Goal: Information Seeking & Learning: Compare options

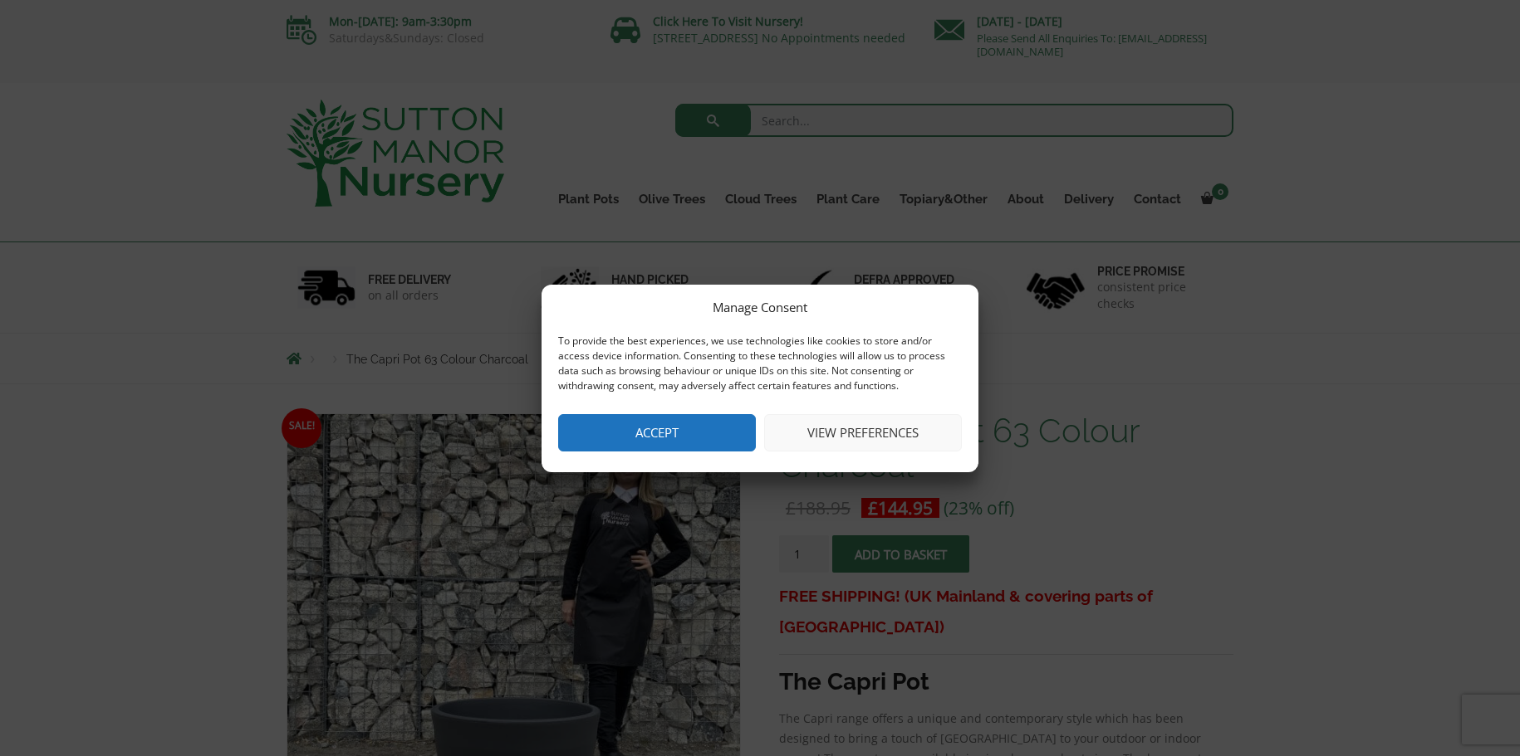
click at [664, 428] on button "Accept" at bounding box center [657, 432] width 198 height 37
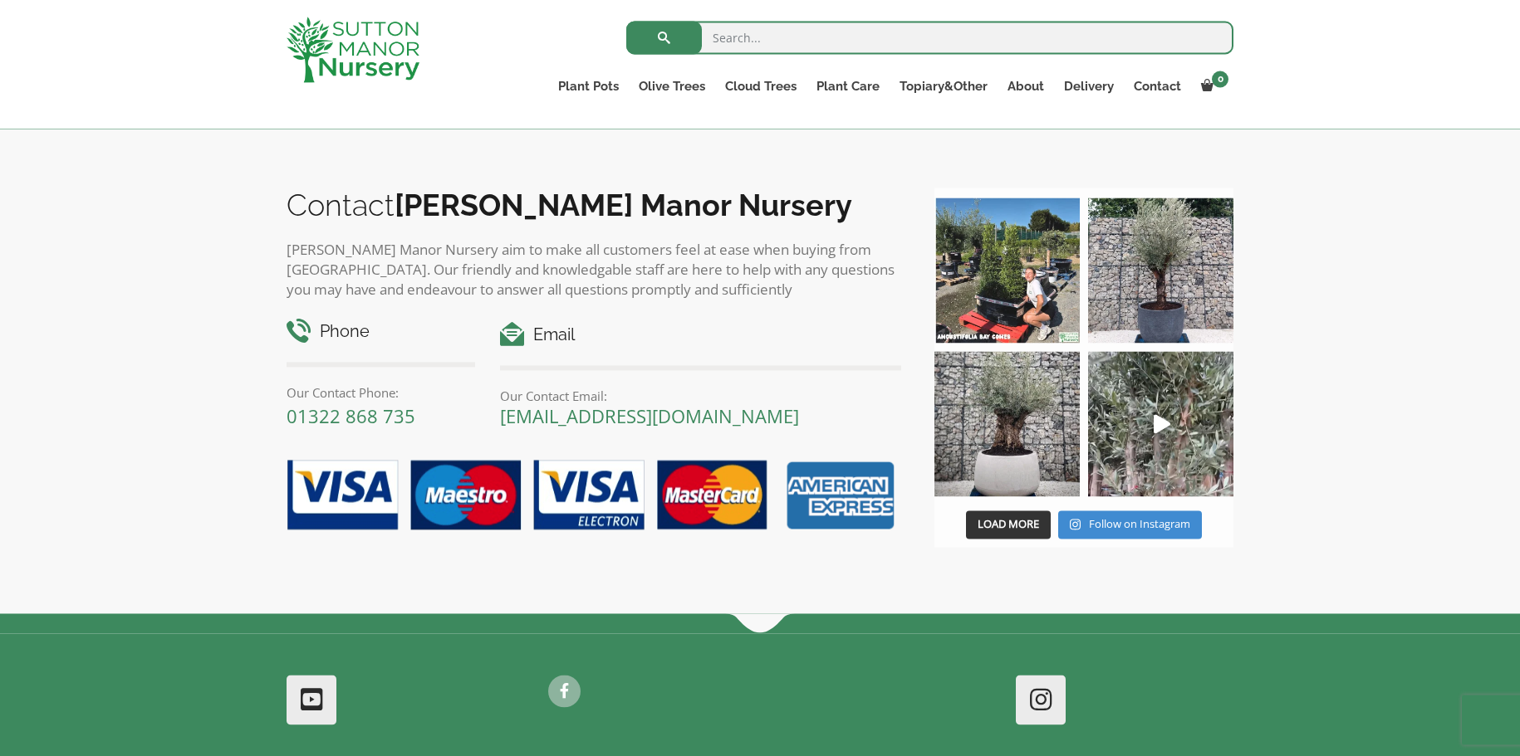
scroll to position [2033, 0]
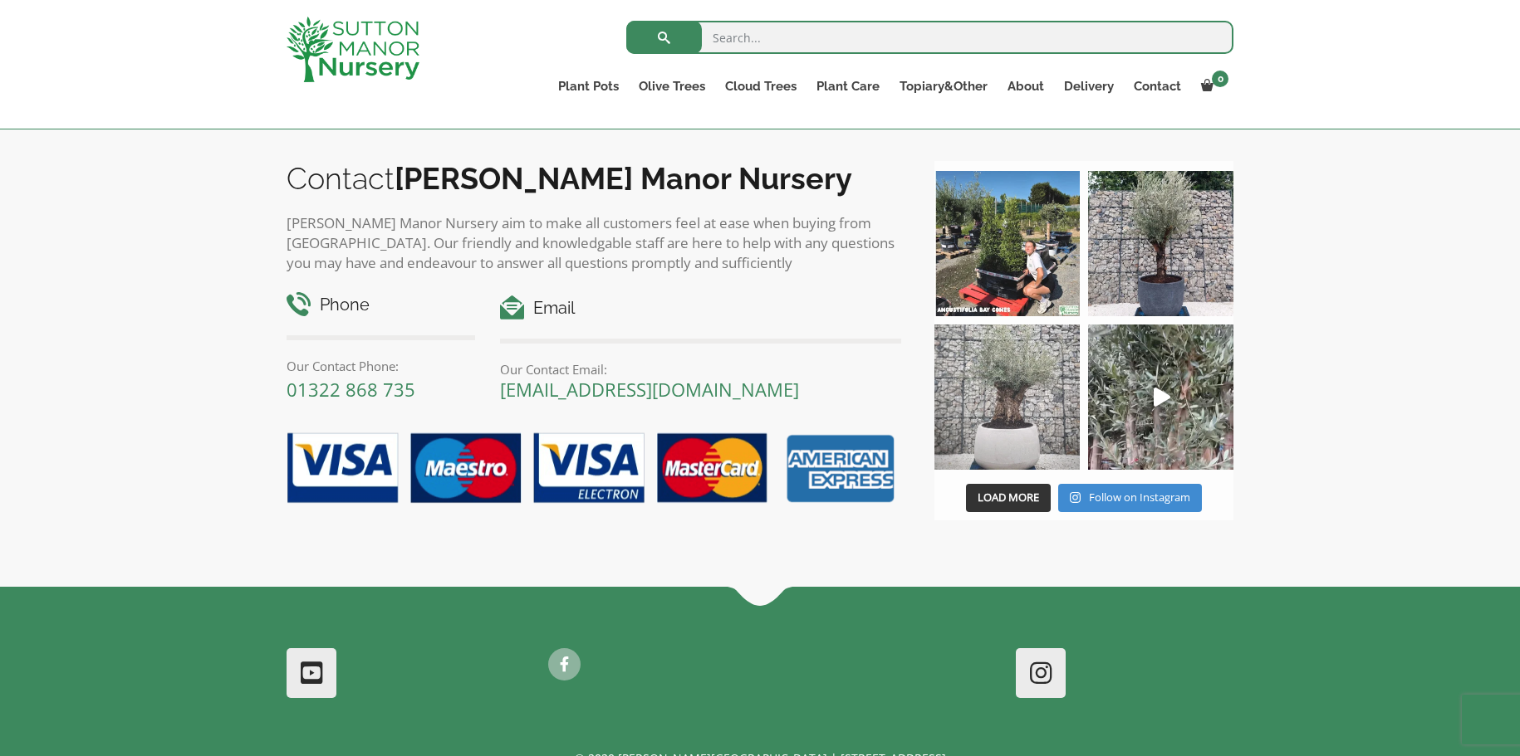
click at [1002, 406] on img at bounding box center [1006, 397] width 145 height 145
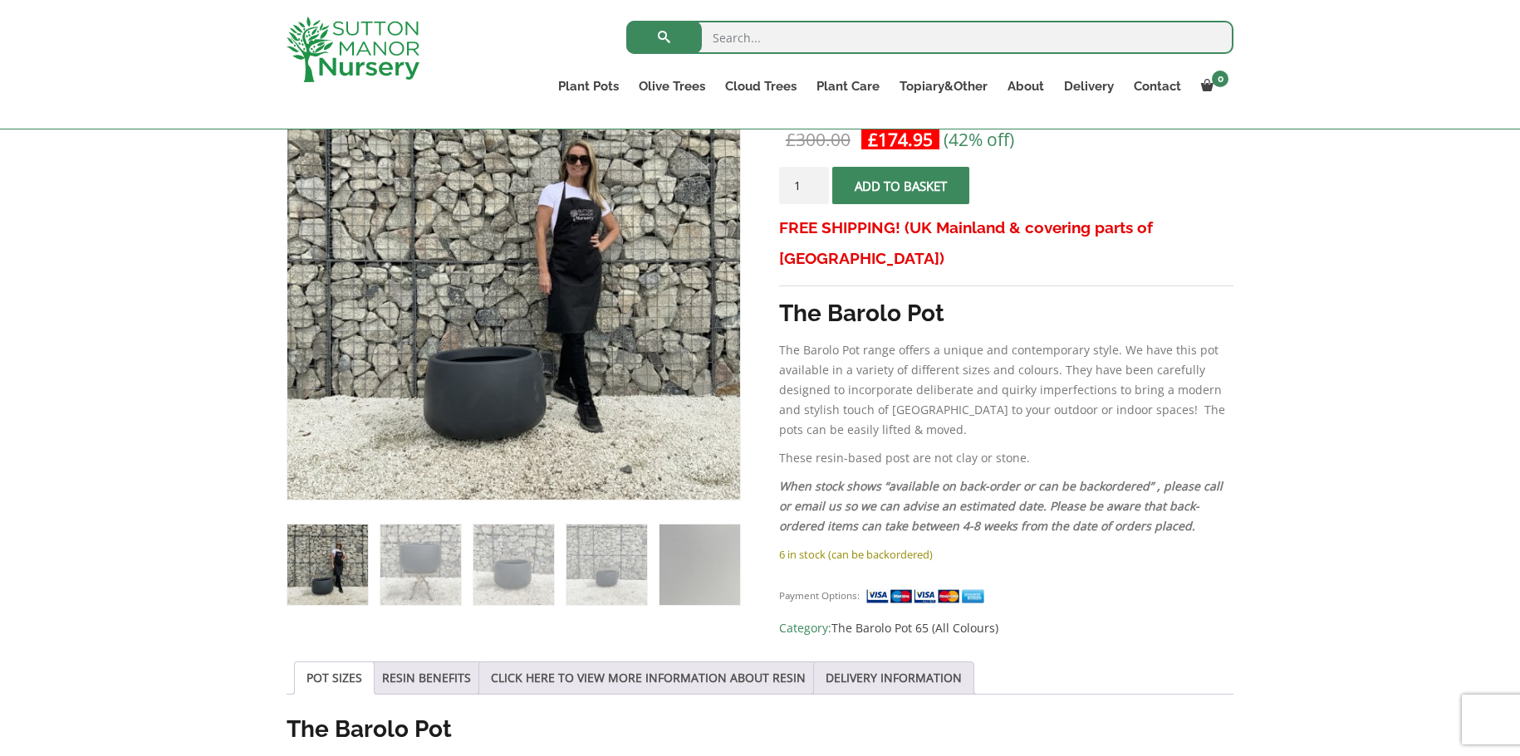
scroll to position [254, 0]
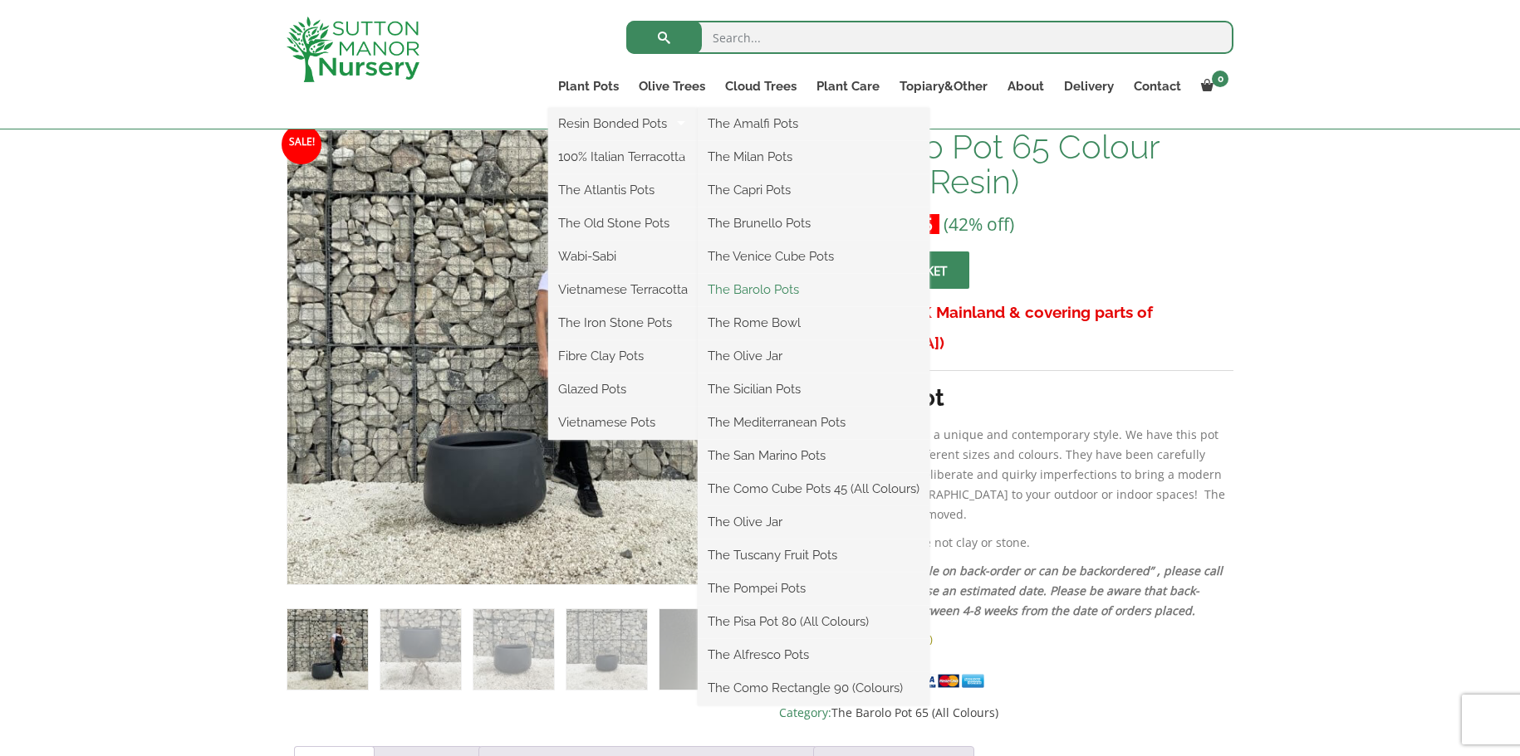
click at [767, 285] on link "The Barolo Pots" at bounding box center [814, 289] width 232 height 25
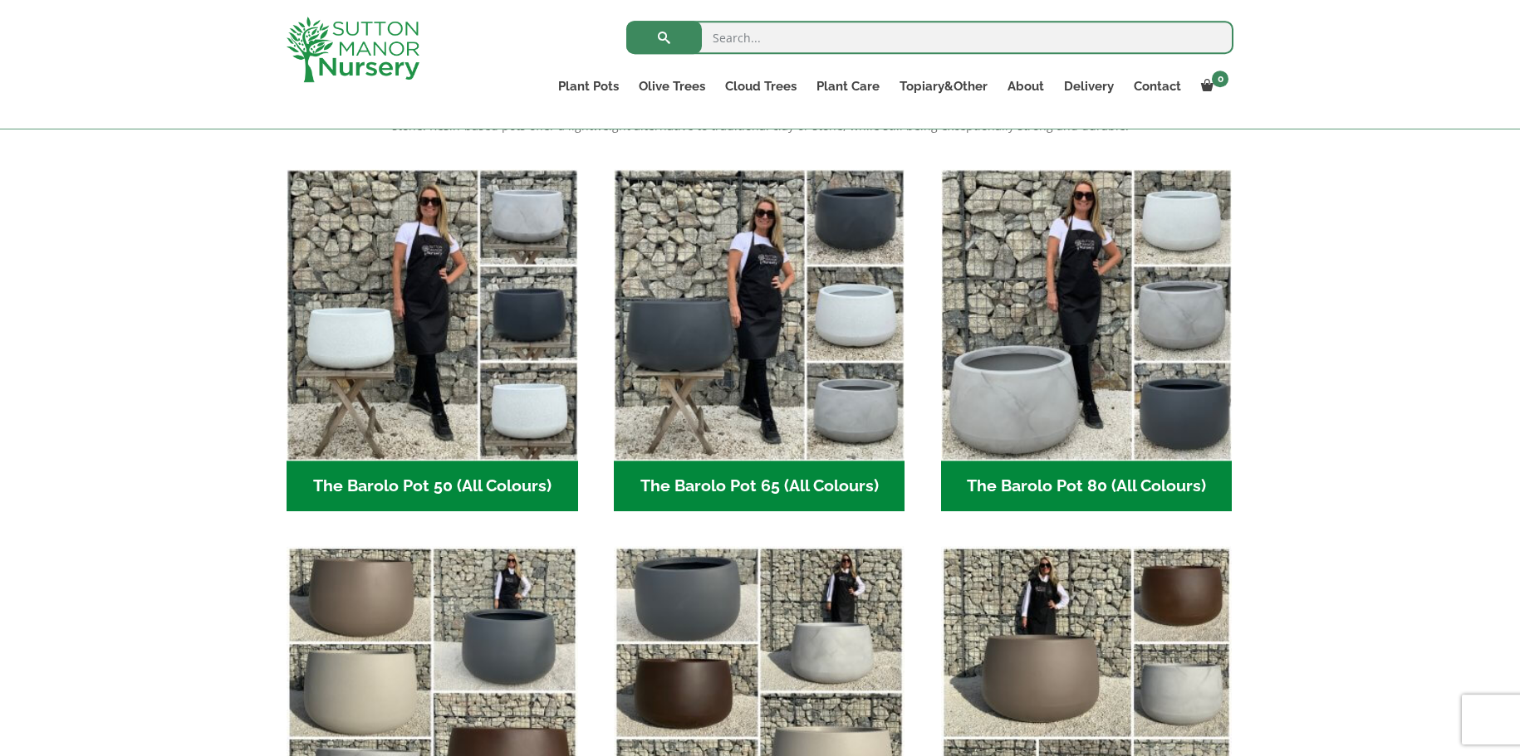
scroll to position [423, 0]
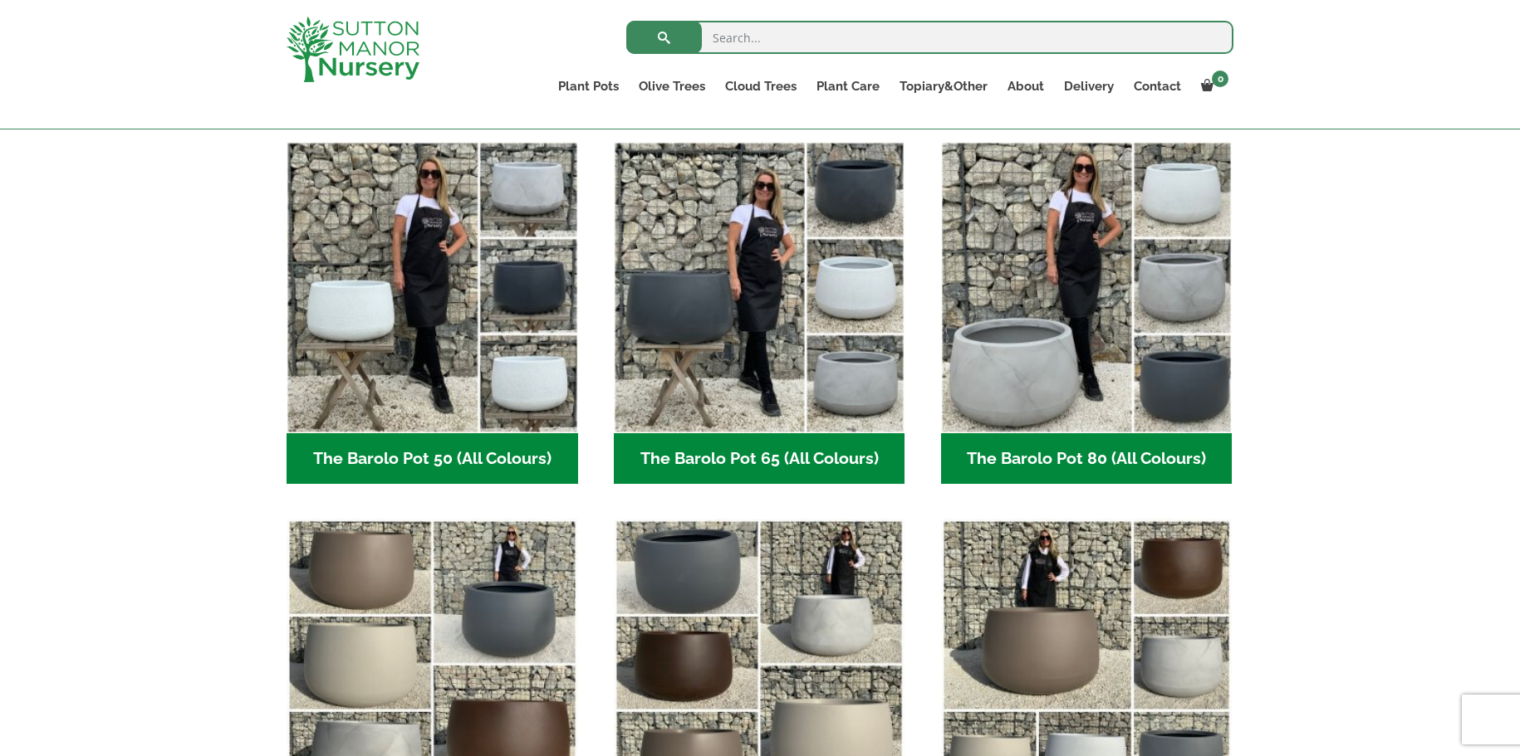
click at [1100, 448] on h2 "The Barolo Pot 80 (All Colours) (6)" at bounding box center [1086, 458] width 291 height 51
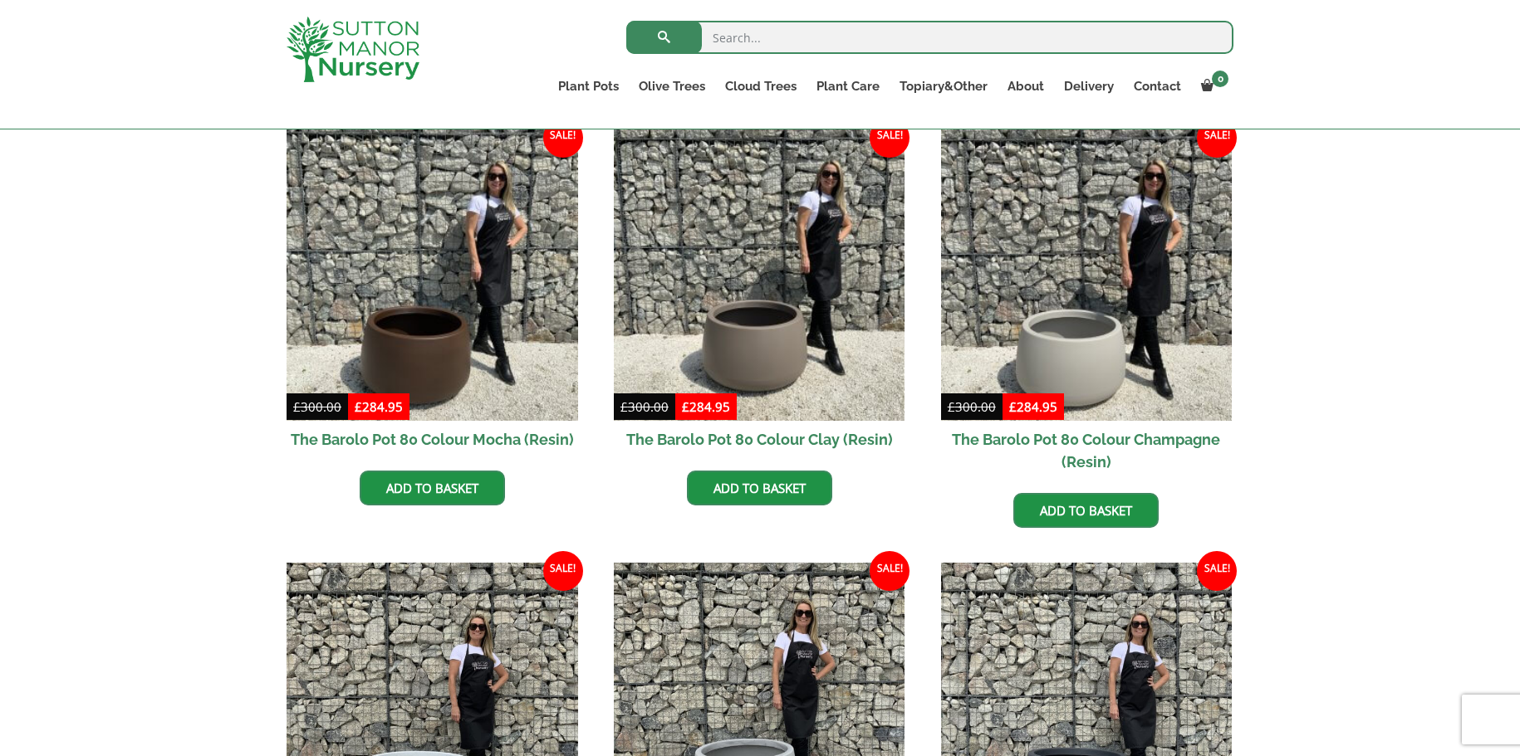
scroll to position [423, 0]
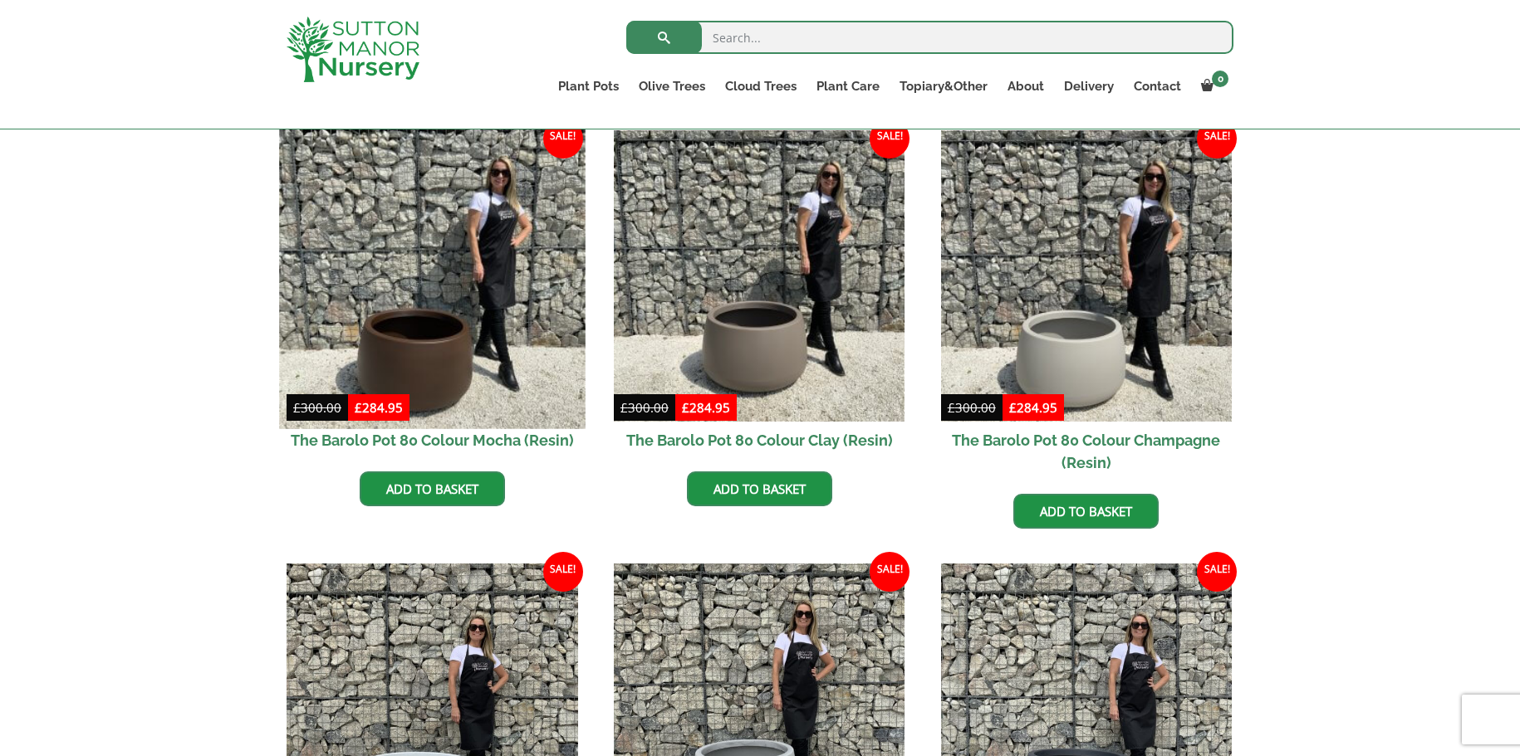
click at [438, 343] on img at bounding box center [432, 276] width 306 height 306
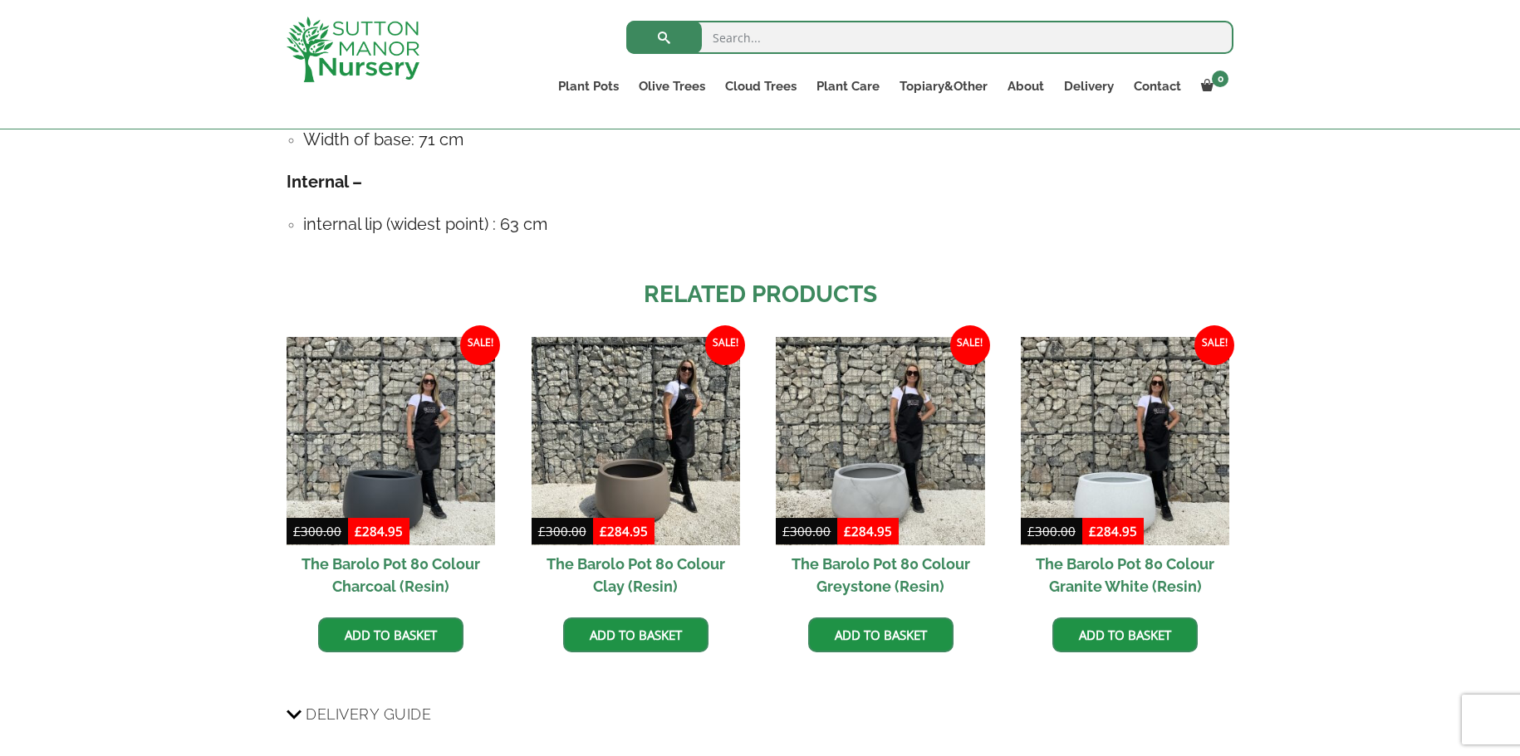
scroll to position [1016, 0]
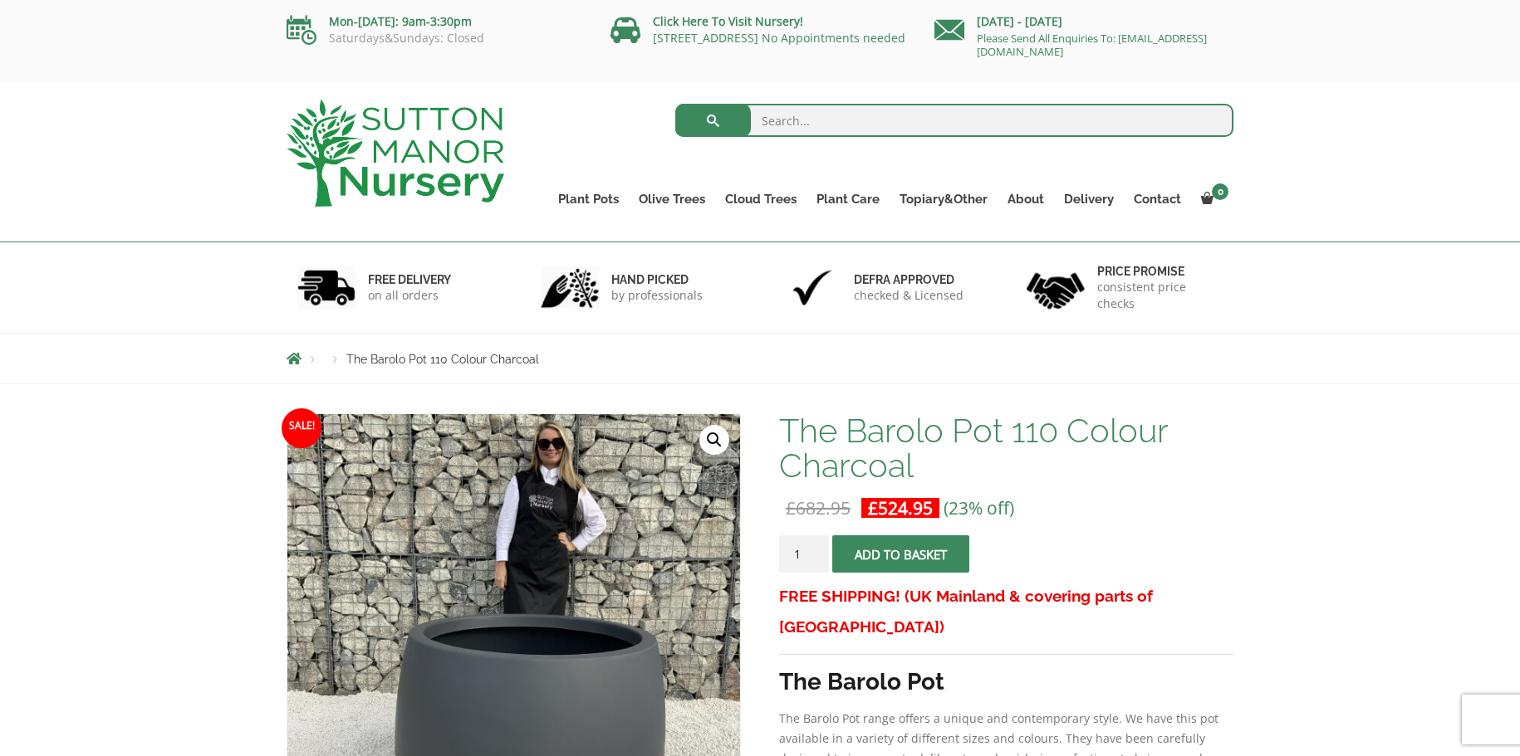
drag, startPoint x: 203, startPoint y: 329, endPoint x: 230, endPoint y: 330, distance: 26.6
click at [230, 330] on div "FREE DELIVERY on all orders hand picked by professionals Defra approved checked…" at bounding box center [760, 287] width 1520 height 91
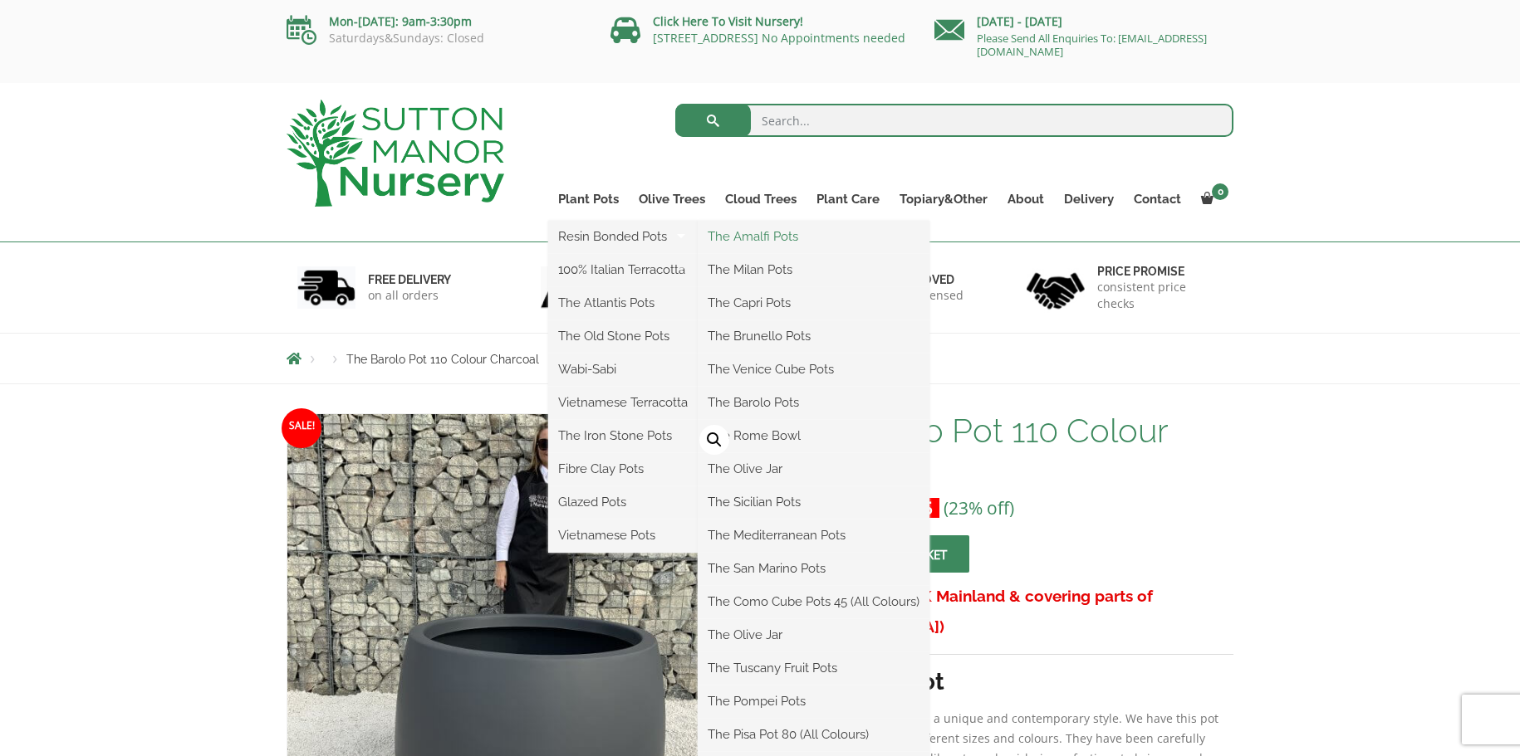
click at [783, 228] on link "The Amalfi Pots" at bounding box center [814, 236] width 232 height 25
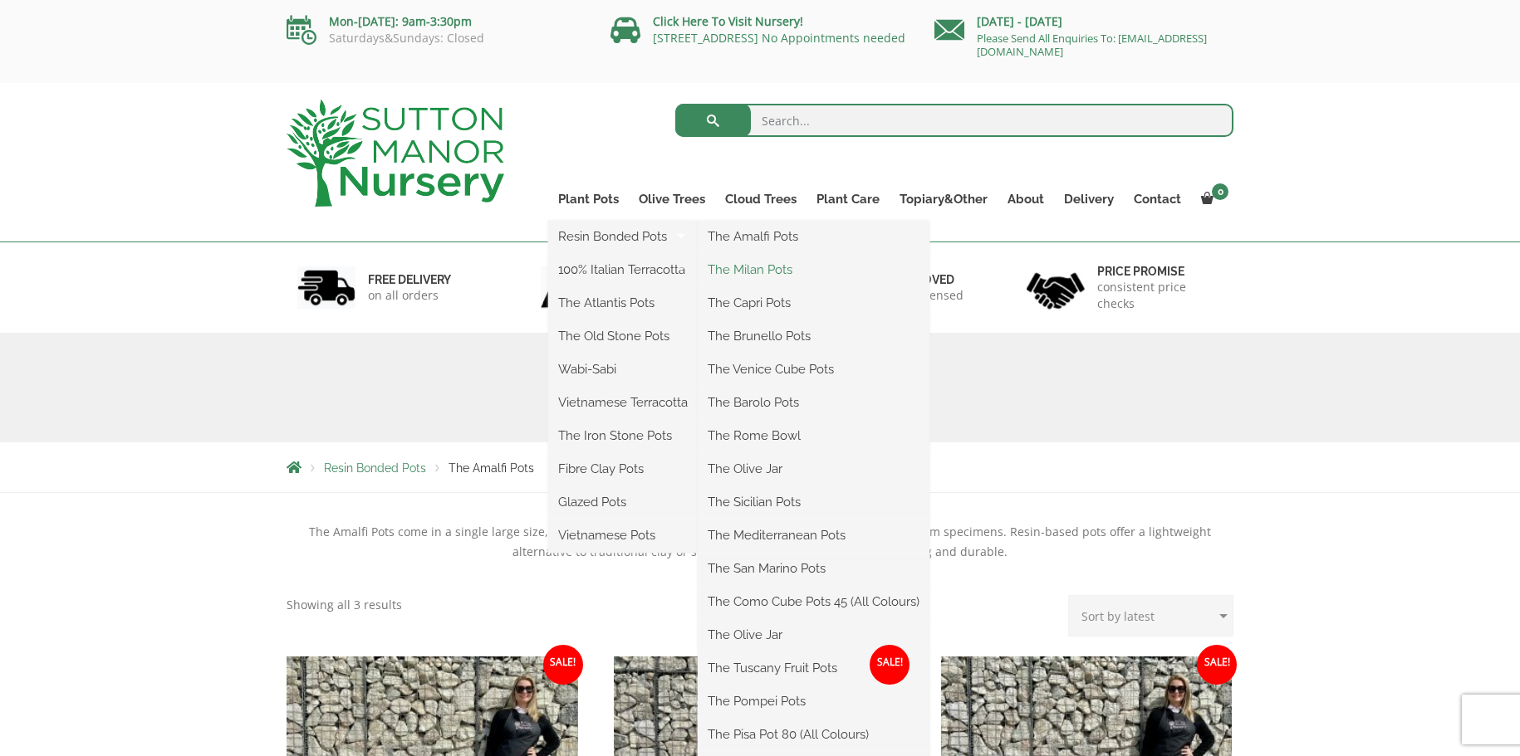
click at [750, 266] on link "The Milan Pots" at bounding box center [814, 269] width 232 height 25
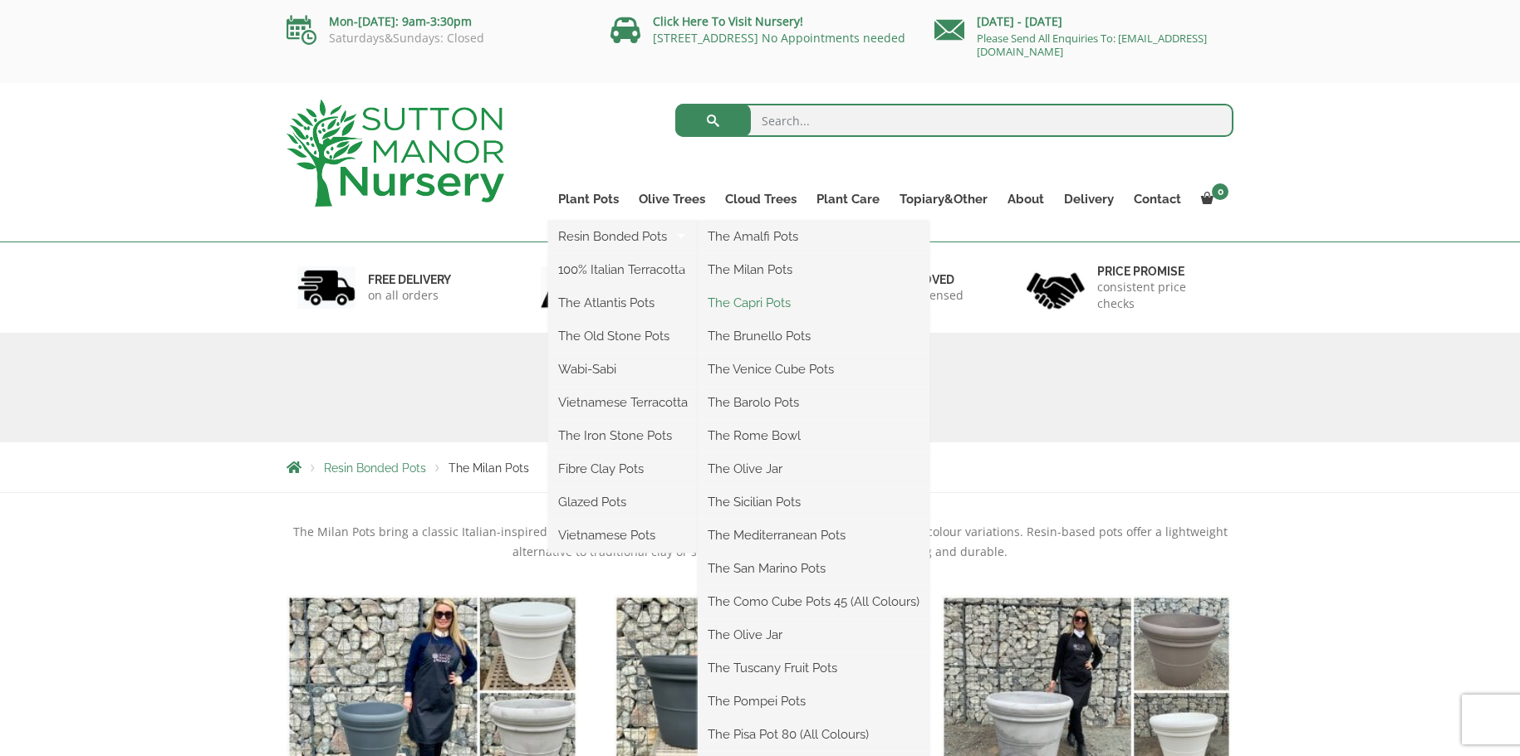
click at [742, 296] on link "The Capri Pots" at bounding box center [814, 303] width 232 height 25
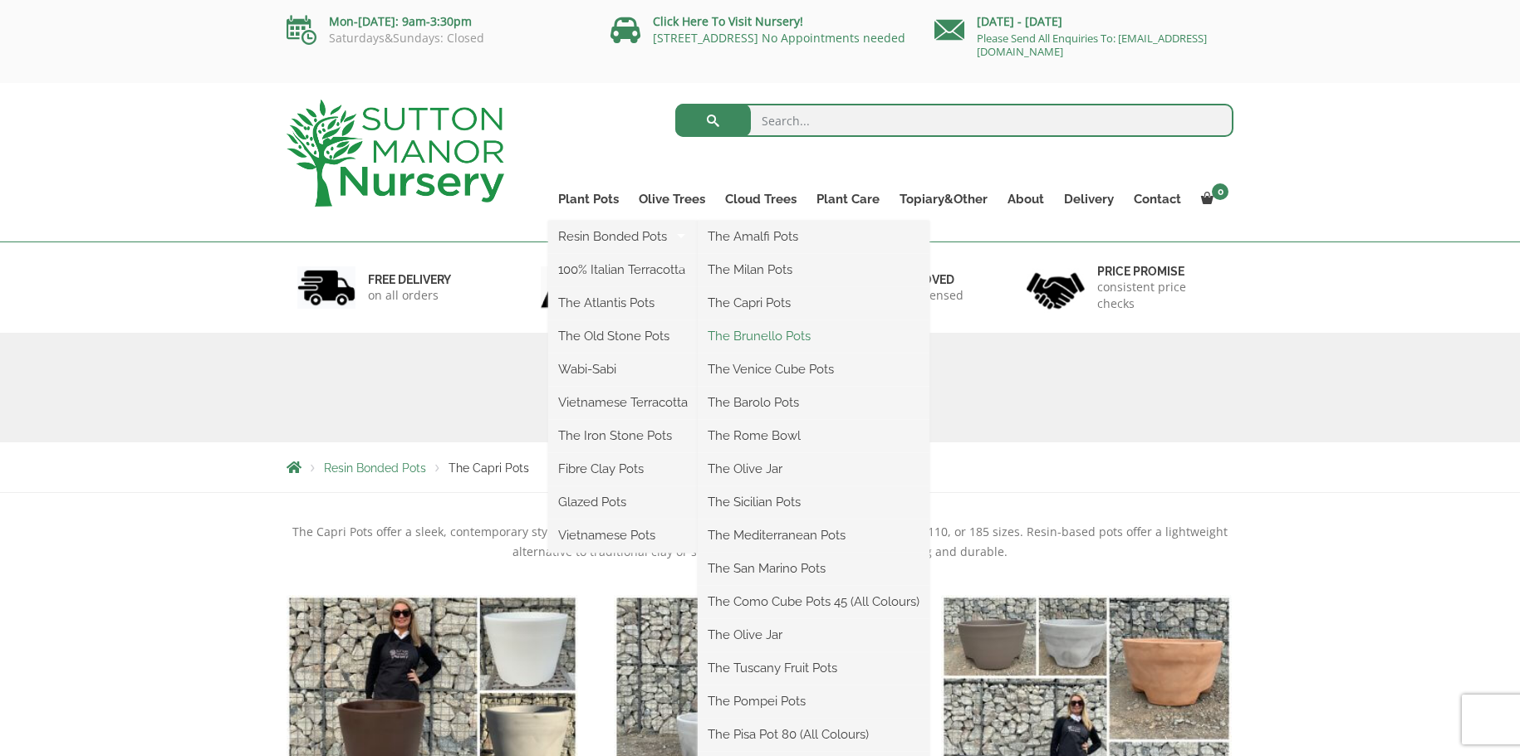
click at [766, 326] on link "The Brunello Pots" at bounding box center [814, 336] width 232 height 25
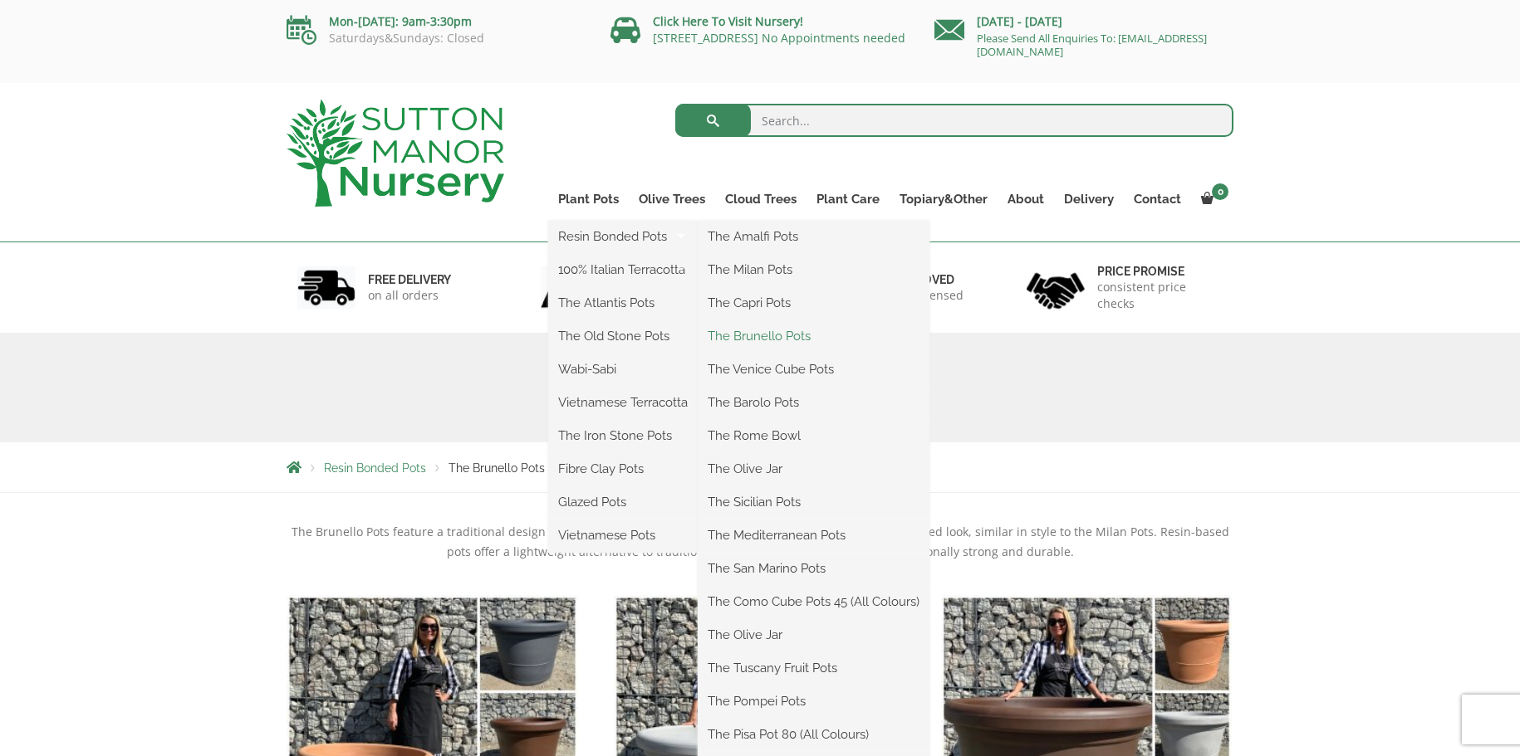
click at [758, 333] on link "The Brunello Pots" at bounding box center [814, 336] width 232 height 25
click at [803, 360] on link "The Venice Cube Pots" at bounding box center [814, 369] width 232 height 25
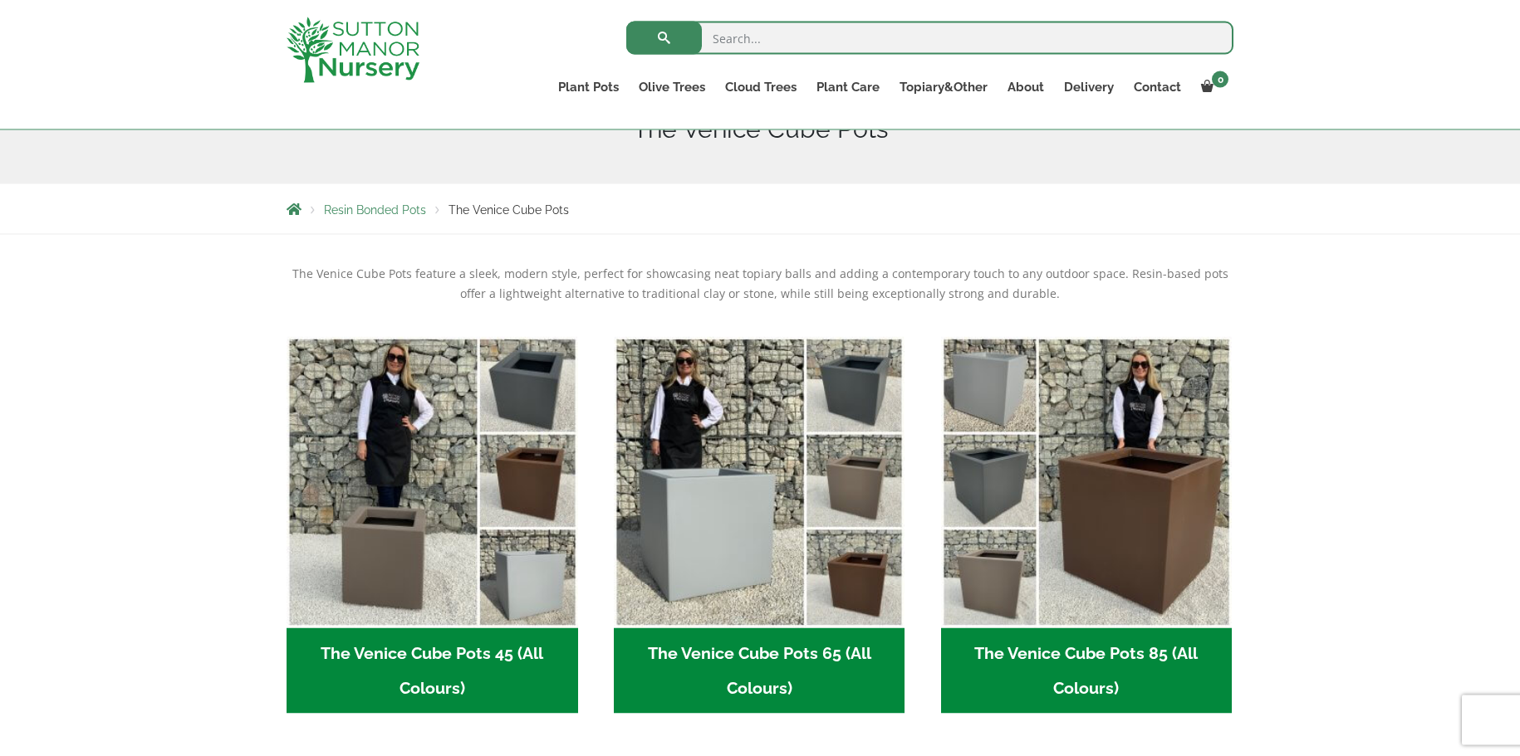
scroll to position [254, 0]
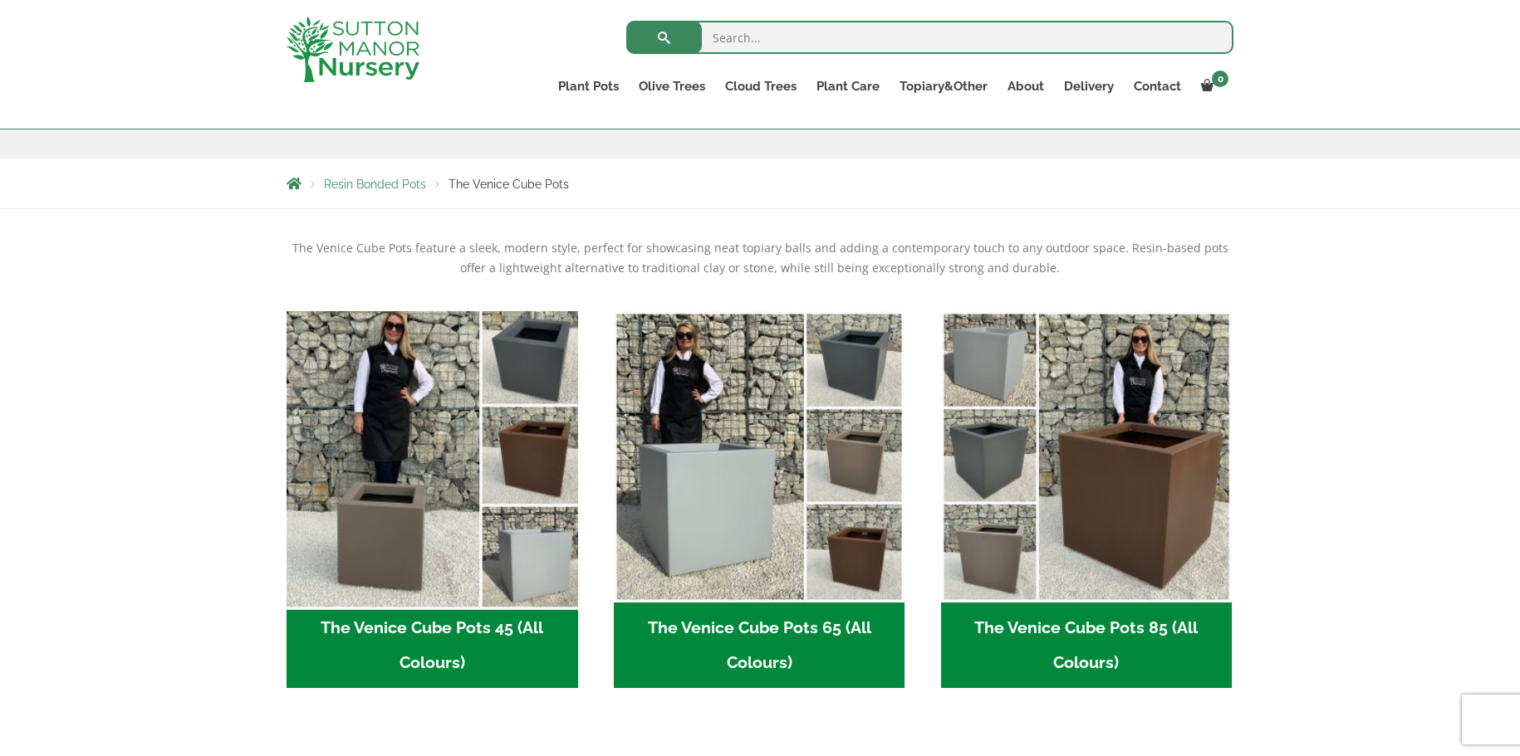
click at [550, 350] on img "Visit product category The Venice Cube Pots 45 (All Colours)" at bounding box center [432, 457] width 306 height 306
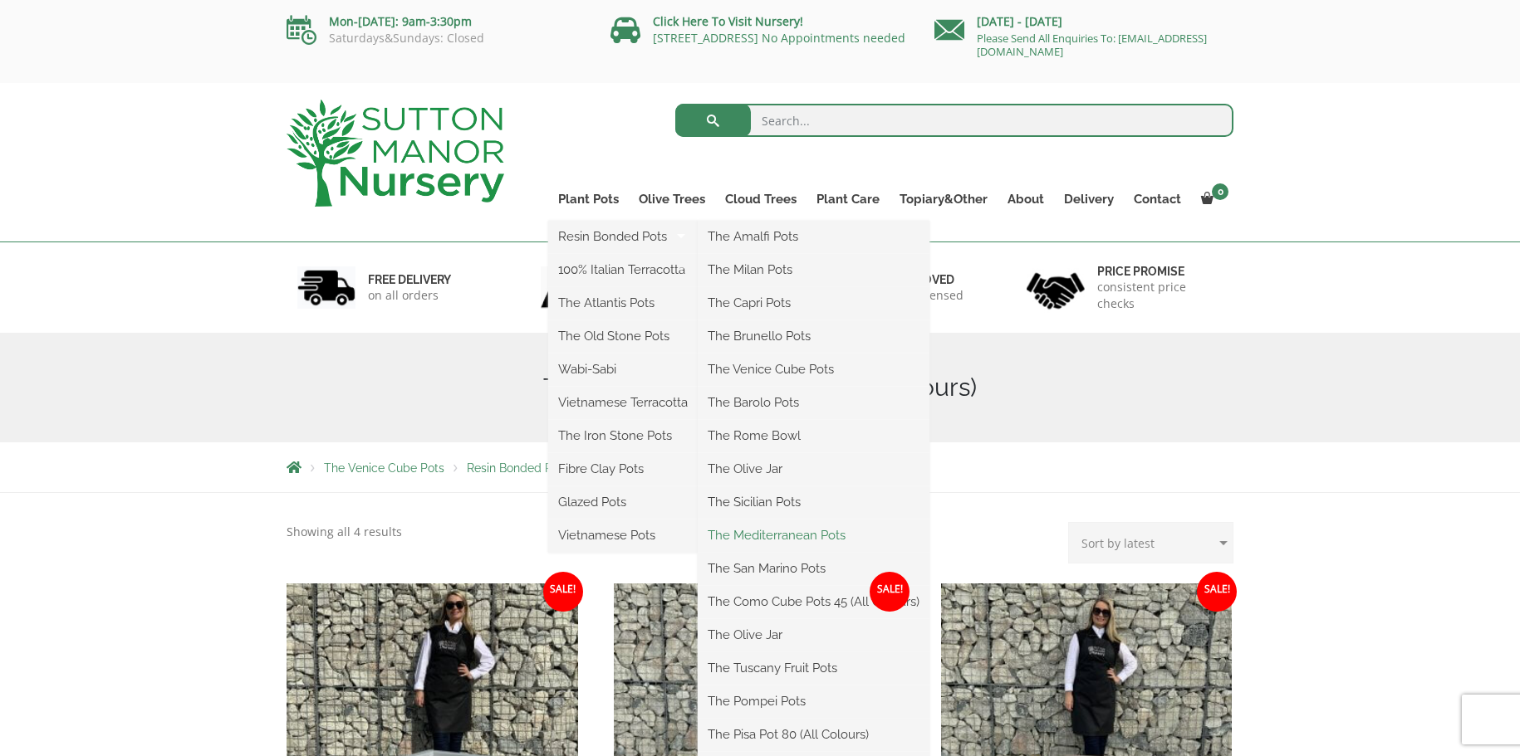
click at [781, 531] on link "The Mediterranean Pots" at bounding box center [814, 535] width 232 height 25
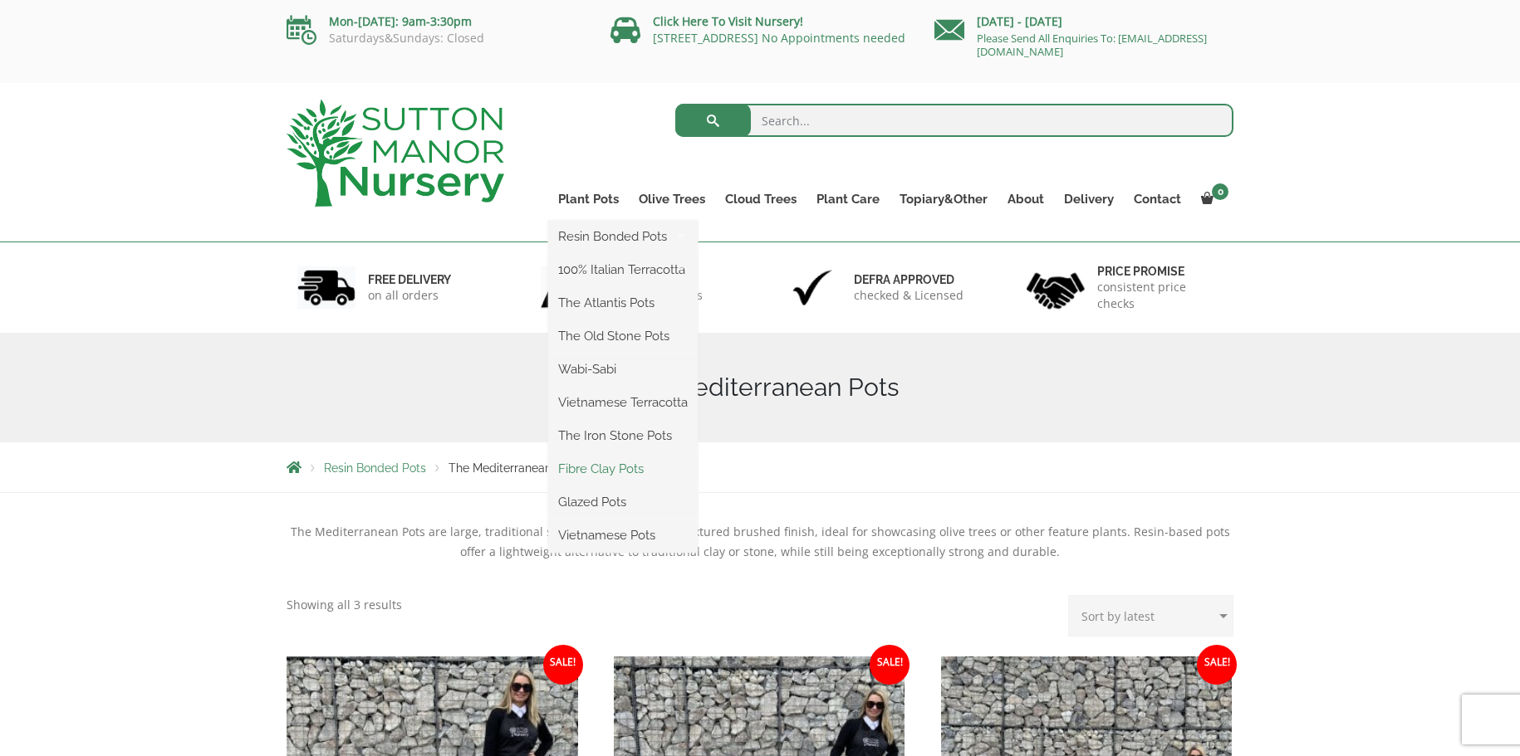
click at [599, 458] on link "Fibre Clay Pots" at bounding box center [622, 469] width 149 height 25
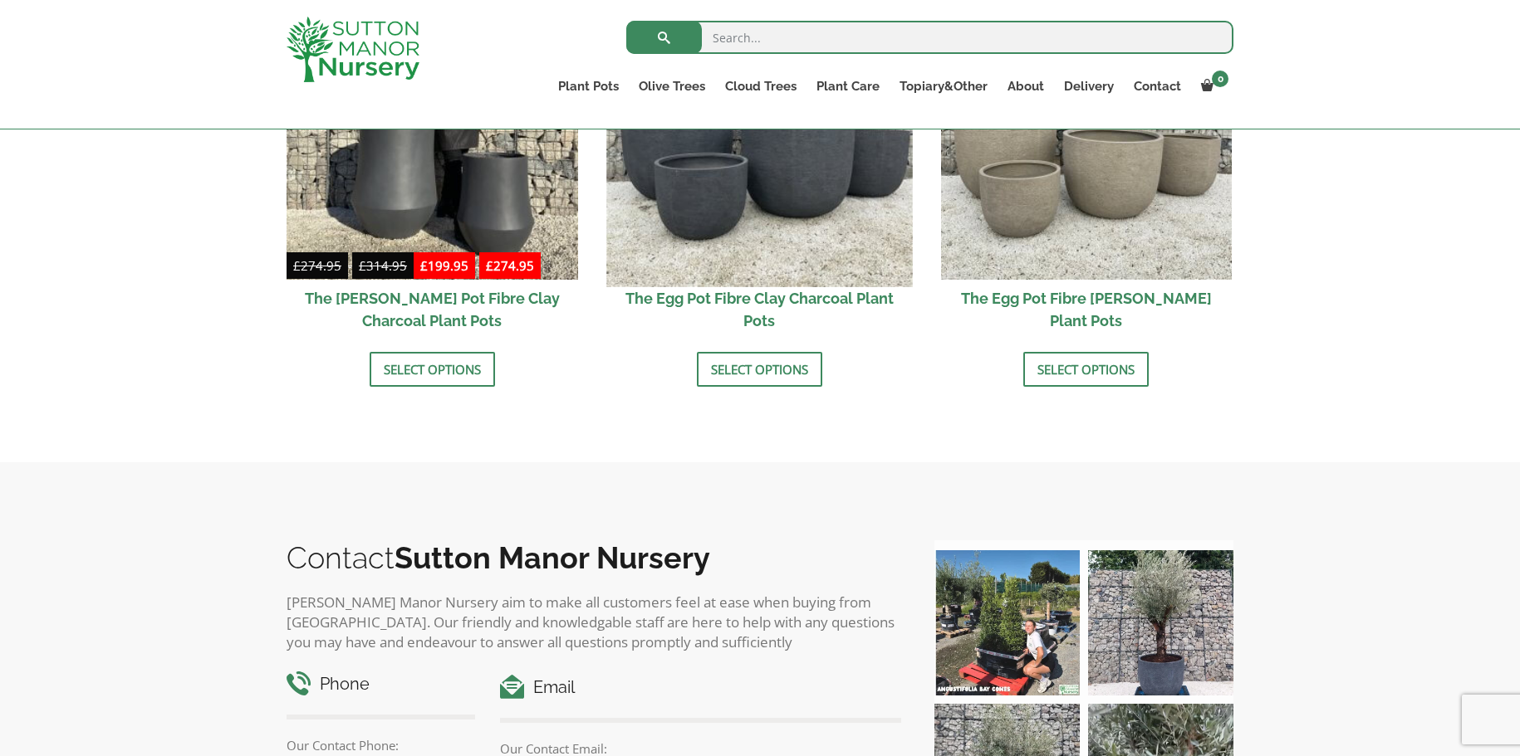
scroll to position [423, 0]
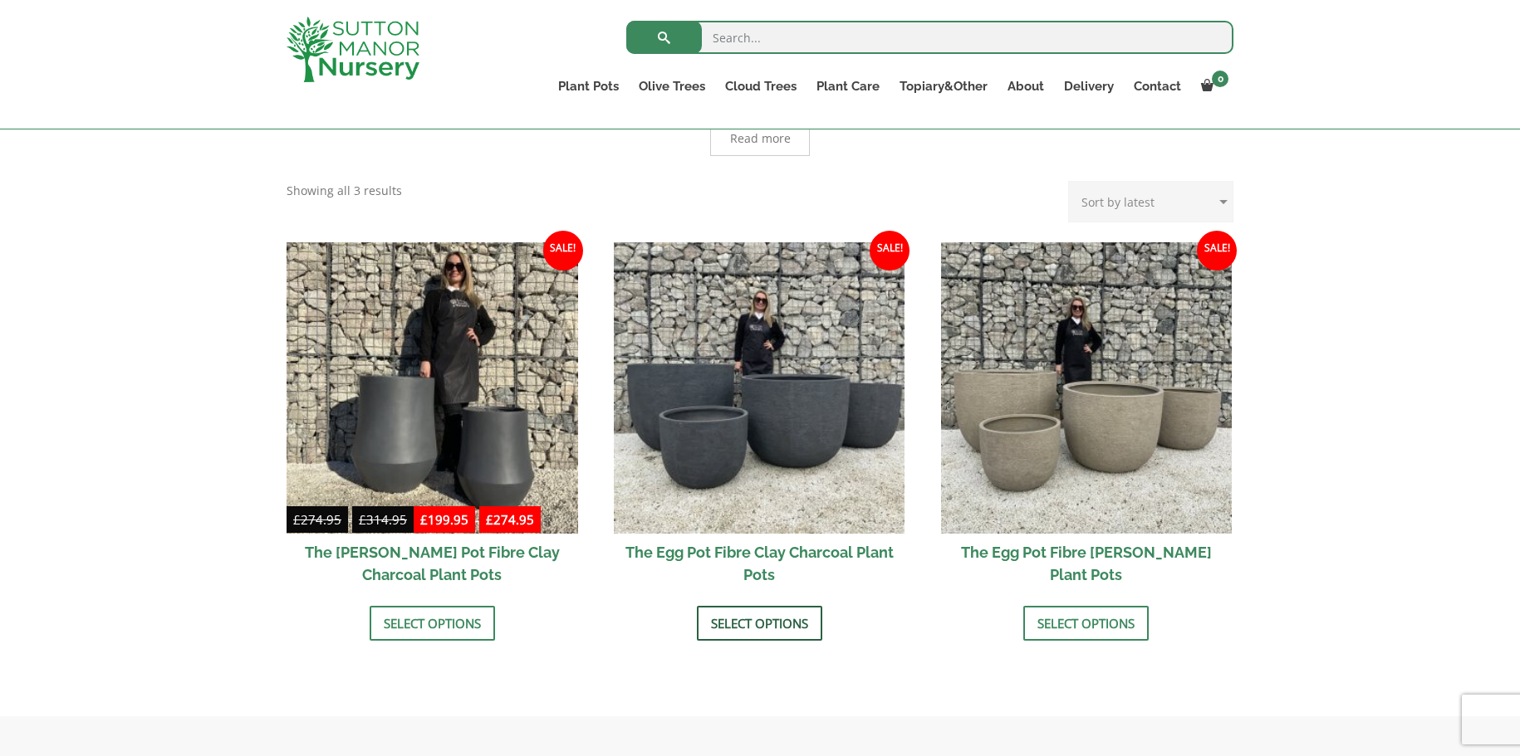
click at [786, 622] on link "Select options" at bounding box center [759, 623] width 125 height 35
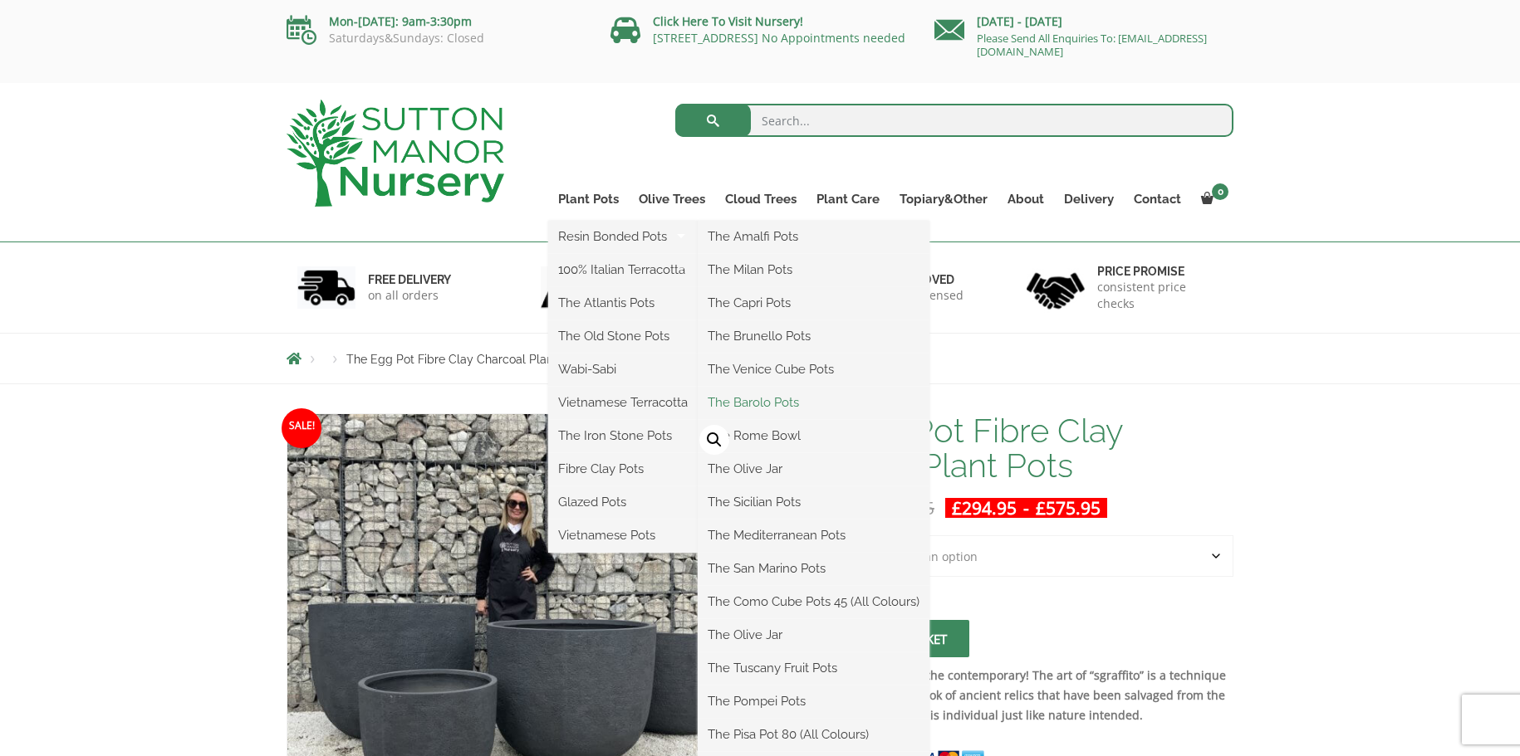
click at [772, 398] on link "The Barolo Pots" at bounding box center [814, 402] width 232 height 25
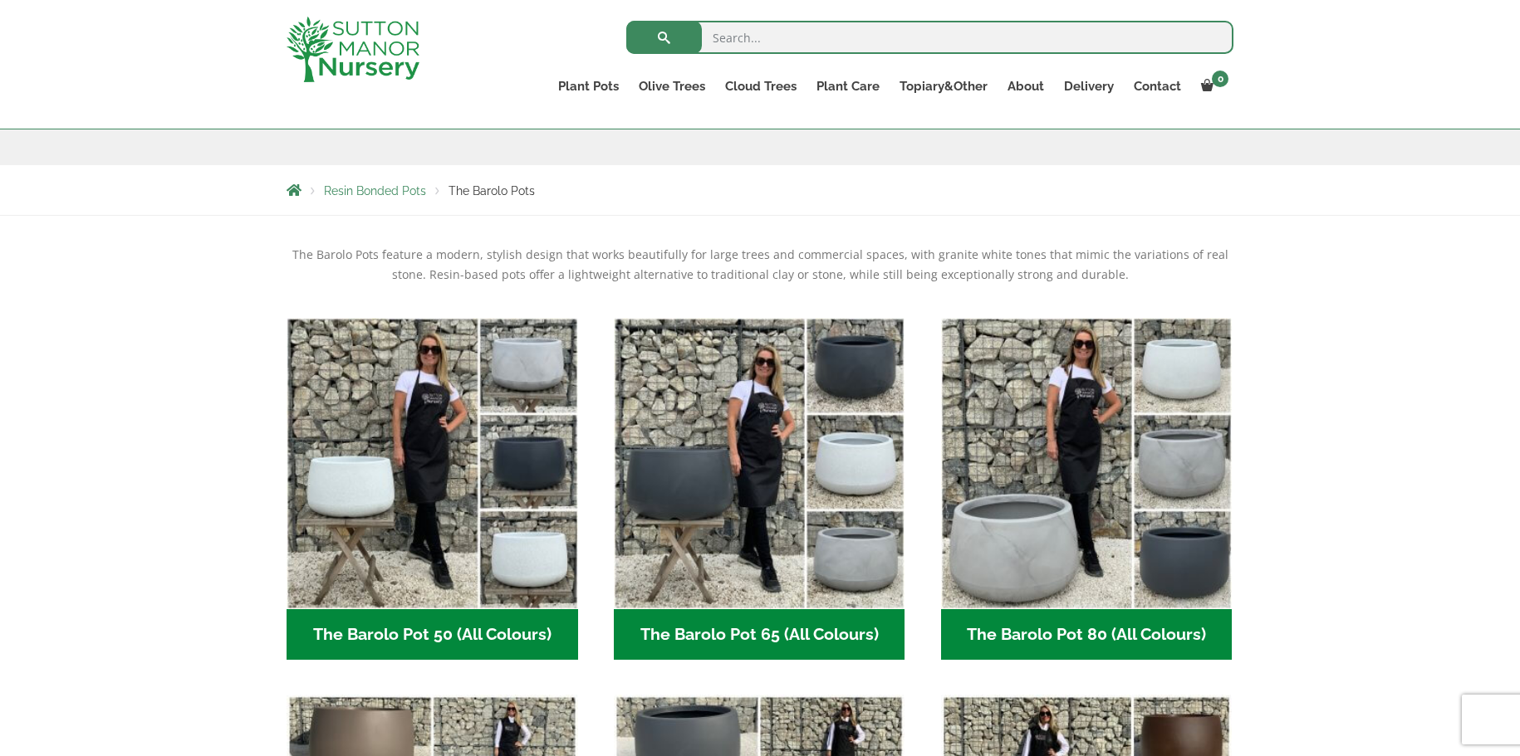
scroll to position [254, 0]
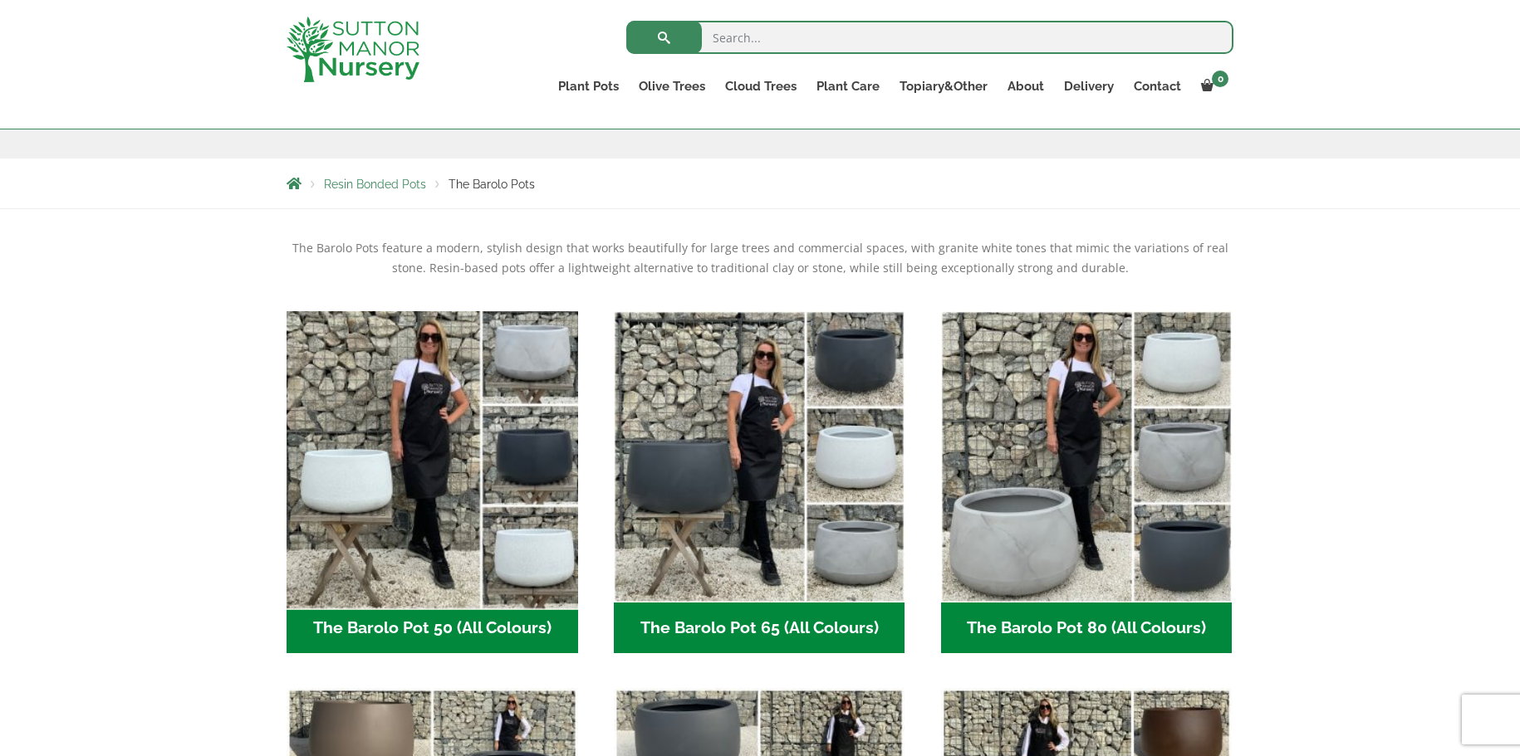
click at [383, 487] on img "Visit product category The Barolo Pot 50 (All Colours)" at bounding box center [432, 457] width 306 height 306
